Goal: Find specific page/section: Find specific page/section

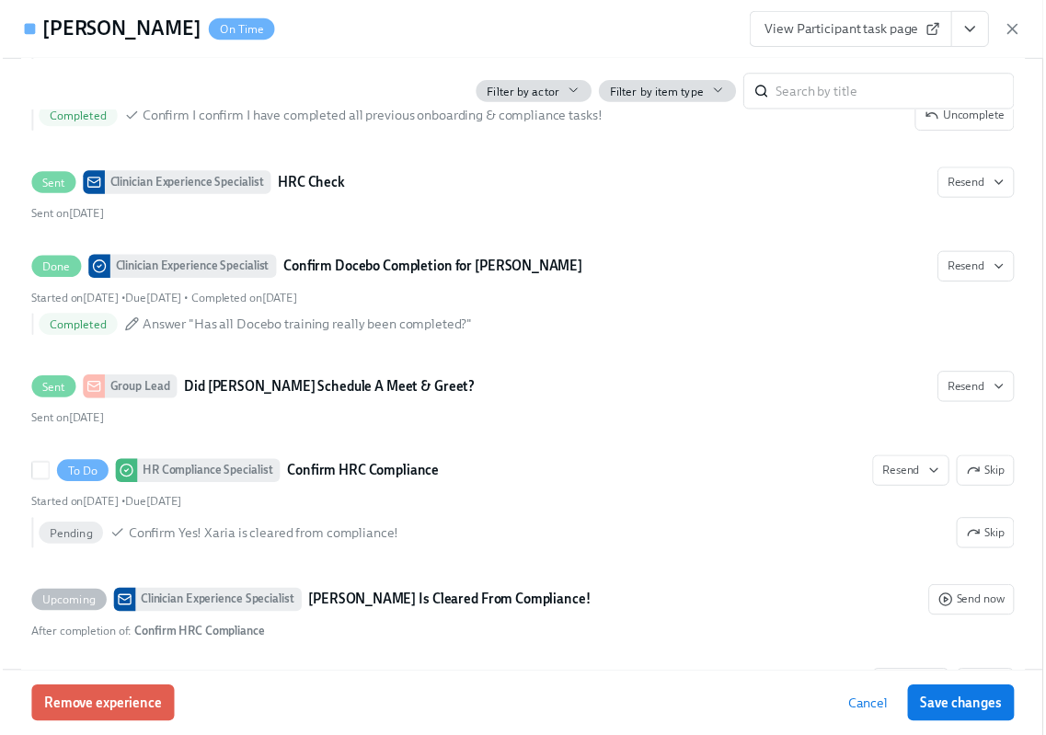
scroll to position [0, 30677]
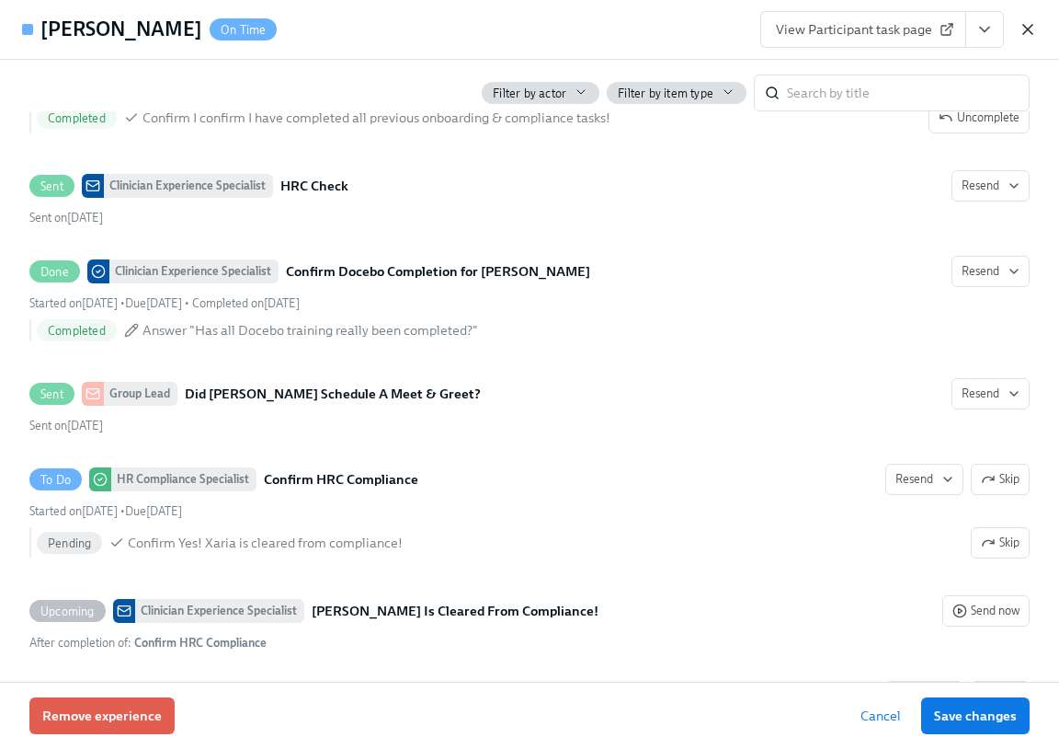
click at [1022, 29] on icon "button" at bounding box center [1028, 29] width 18 height 18
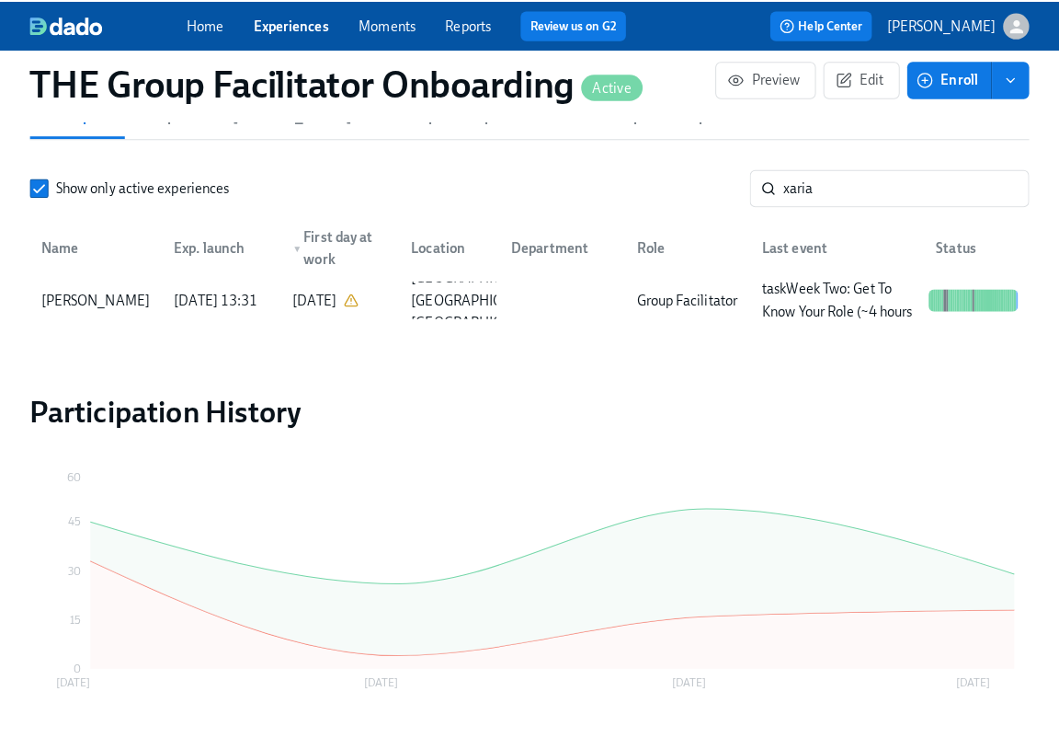
scroll to position [0, 30663]
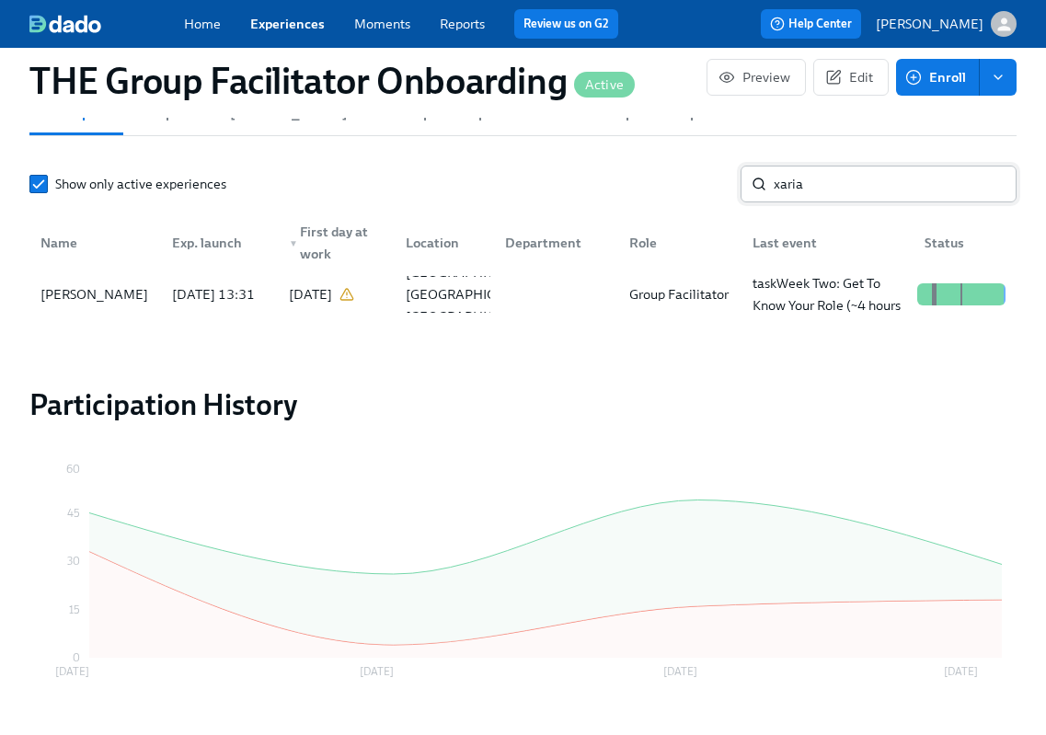
click at [843, 196] on input "xaria" at bounding box center [894, 184] width 243 height 37
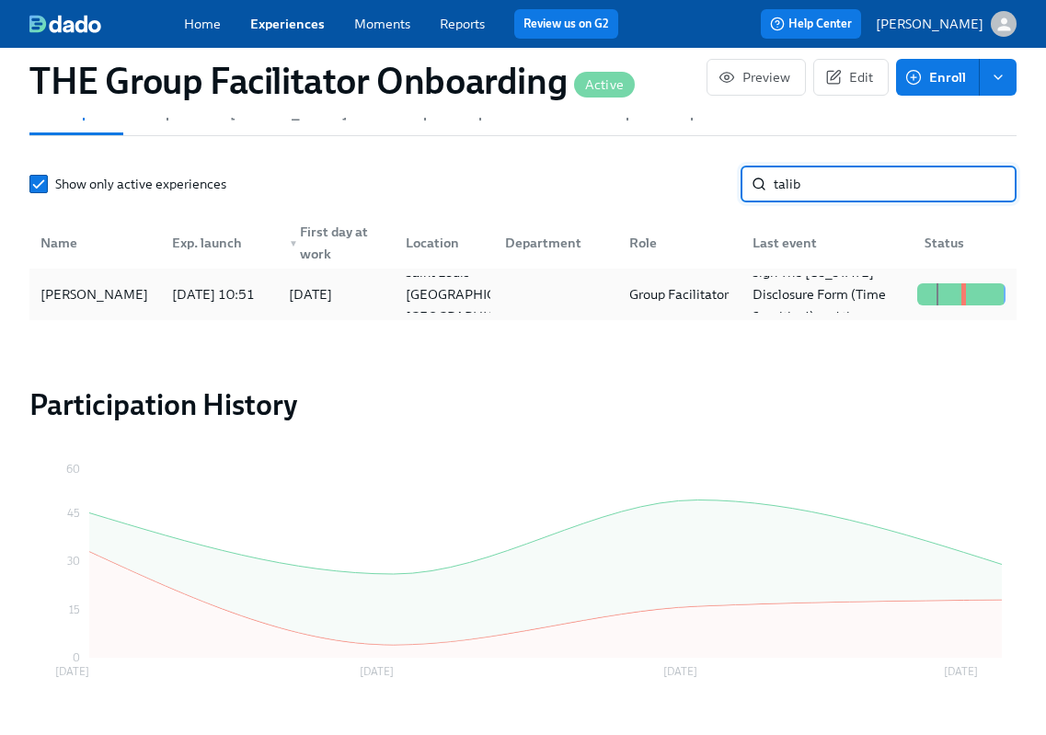
type input "talib"
click at [55, 305] on div "[PERSON_NAME]" at bounding box center [94, 294] width 122 height 22
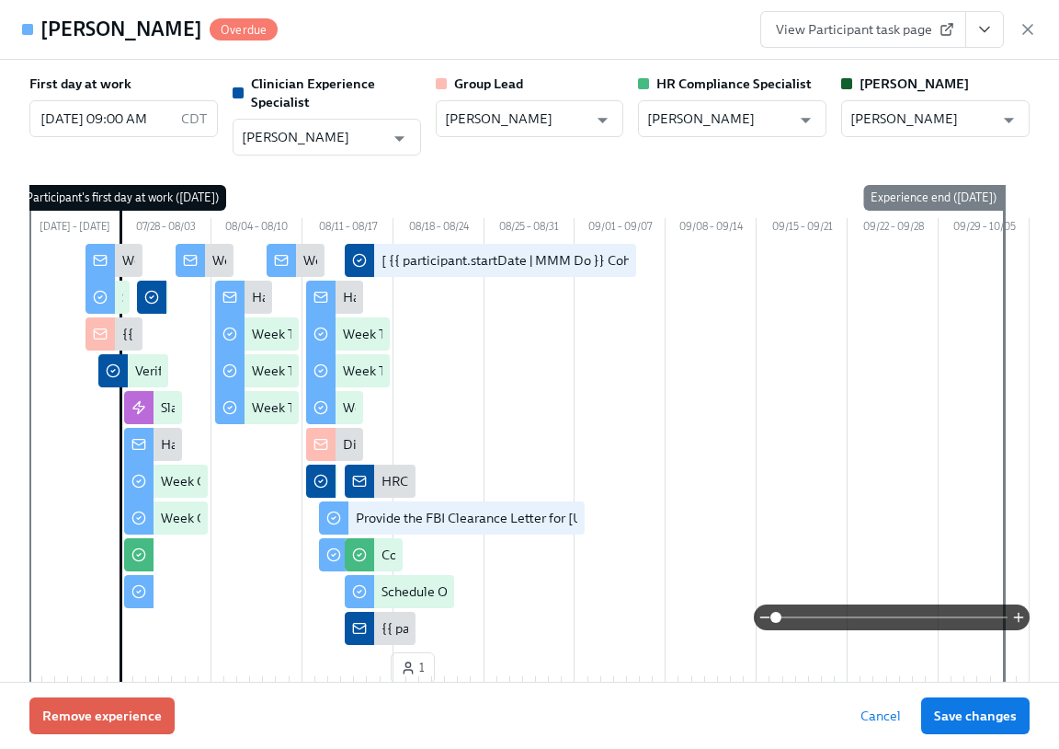
click at [985, 32] on icon "View task page" at bounding box center [985, 29] width 18 height 18
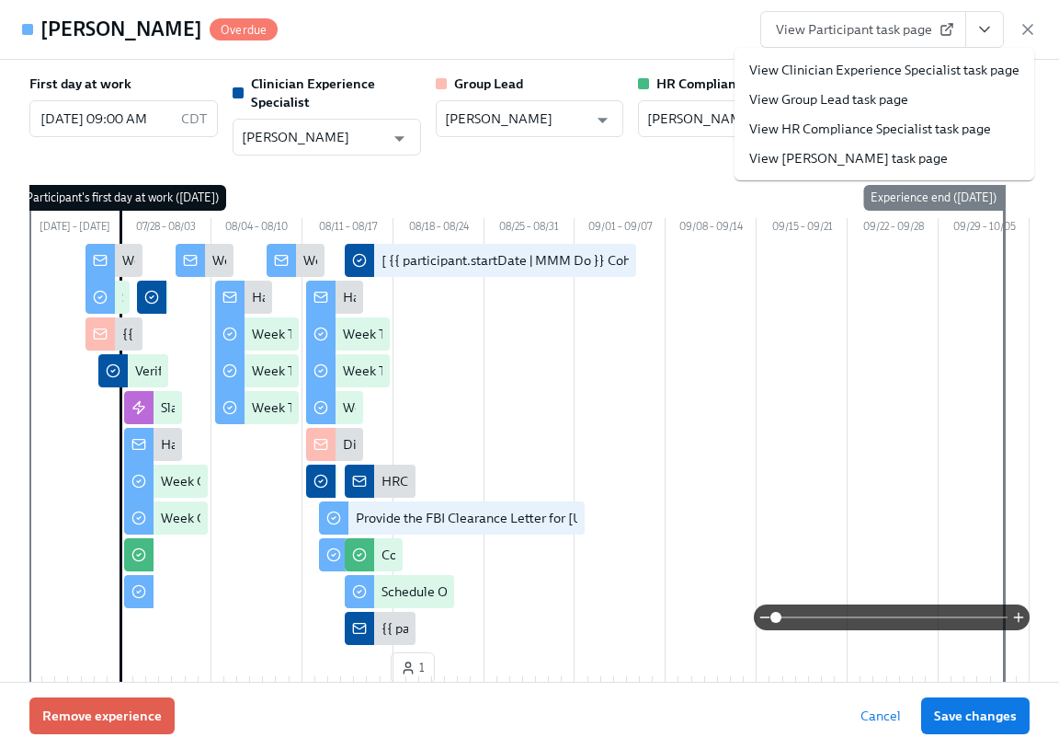
click at [906, 68] on link "View Clinician Experience Specialist task page" at bounding box center [885, 70] width 270 height 18
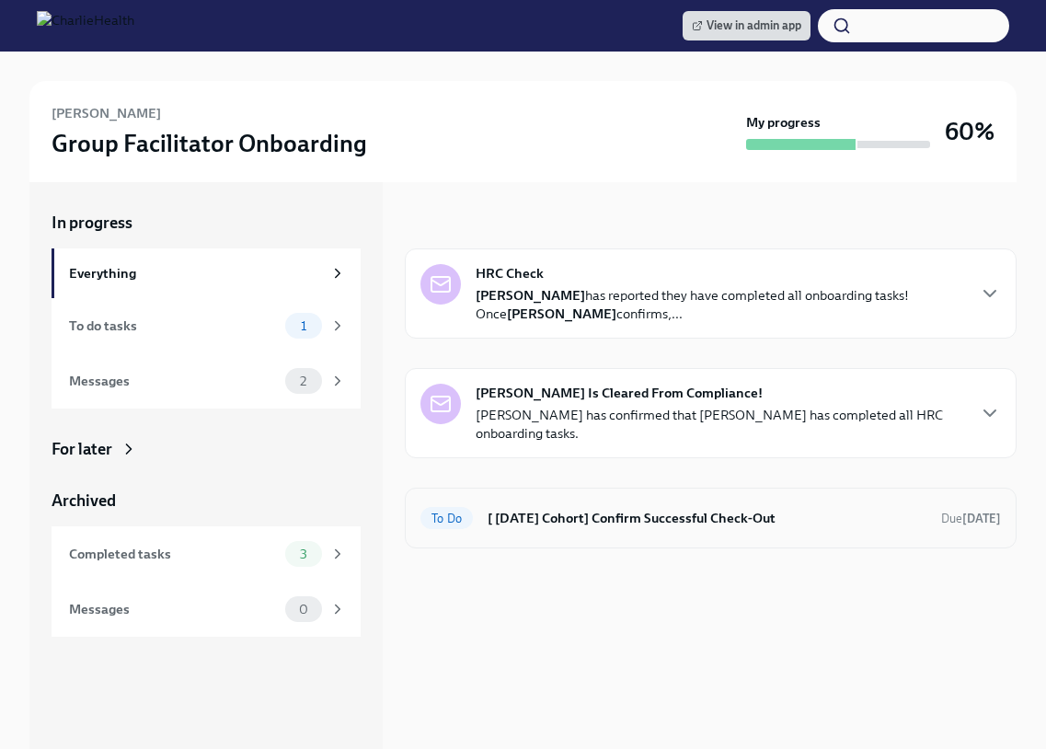
click at [521, 518] on h6 "[ [DATE] Cohort] Confirm Successful Check-Out" at bounding box center [706, 518] width 439 height 20
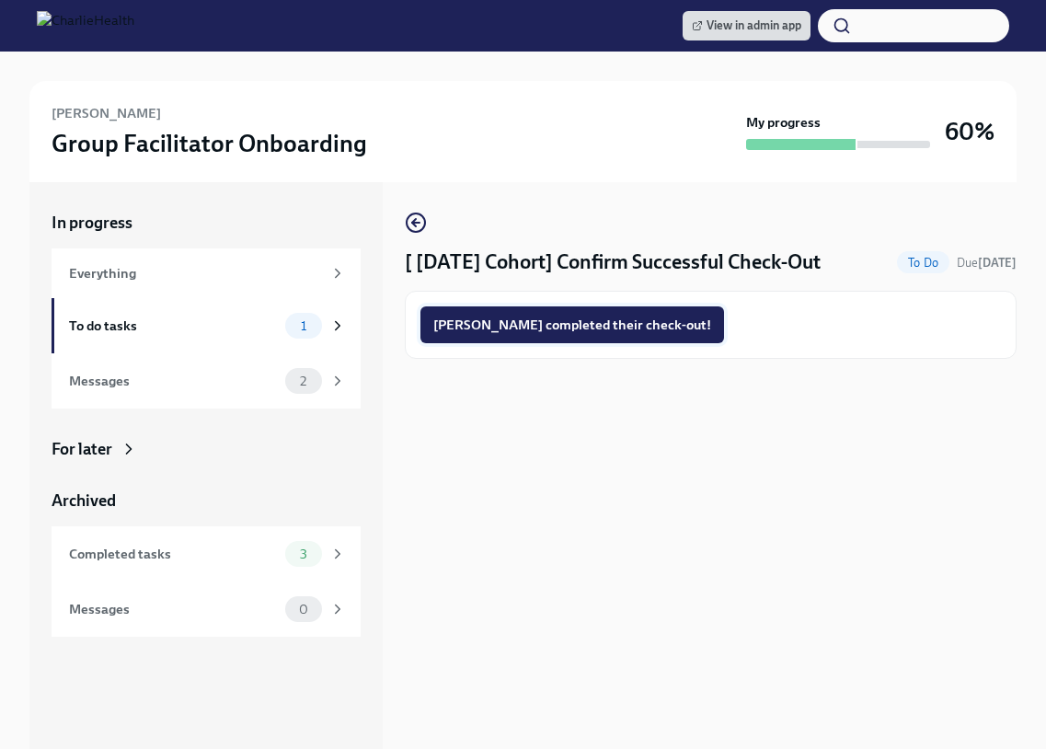
click at [513, 330] on span "Talib completed their check-out!" at bounding box center [572, 324] width 278 height 18
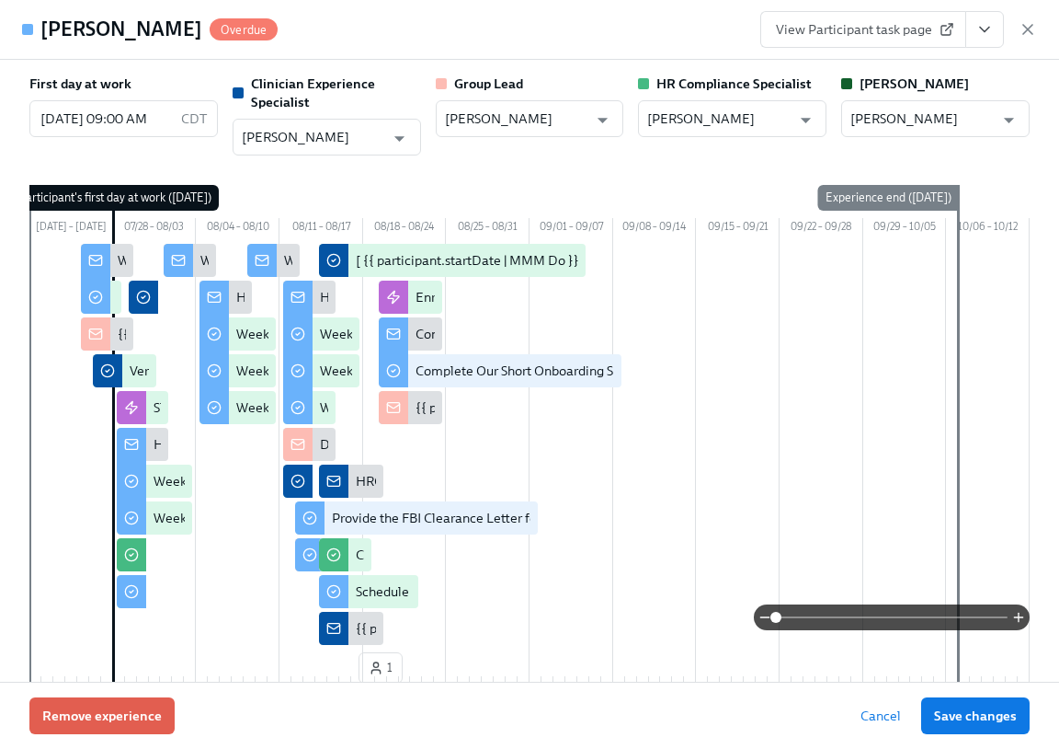
scroll to position [0, 30677]
